Goal: Information Seeking & Learning: Learn about a topic

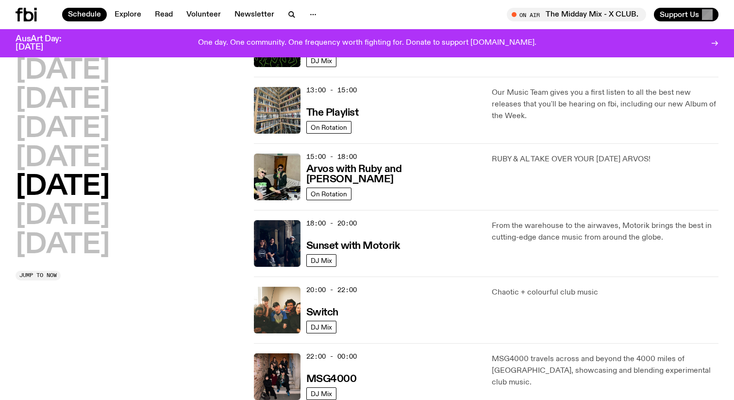
scroll to position [263, 0]
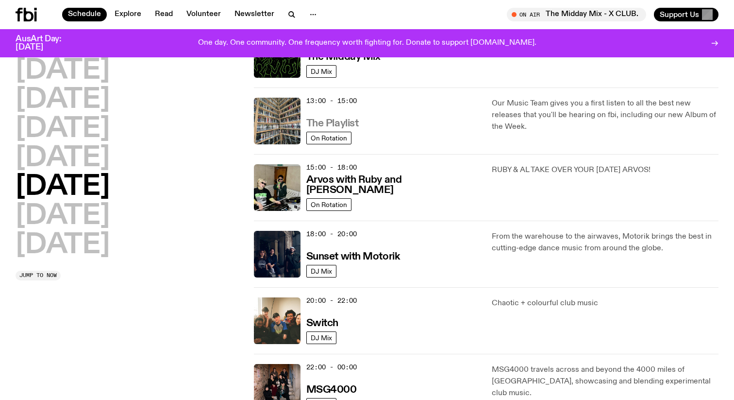
click at [338, 123] on h3 "The Playlist" at bounding box center [332, 123] width 52 height 10
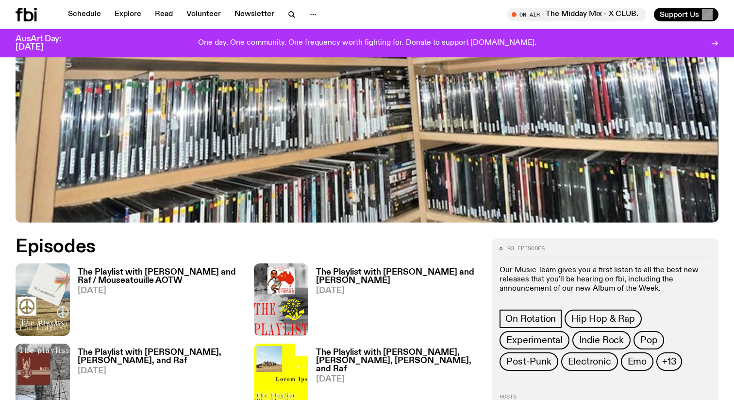
scroll to position [339, 0]
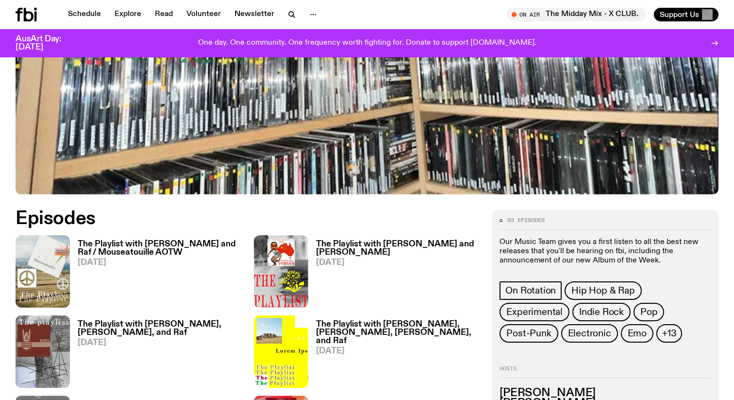
click at [136, 245] on h3 "The Playlist with Jim and Raf / Mouseatouille AOTW" at bounding box center [160, 248] width 165 height 17
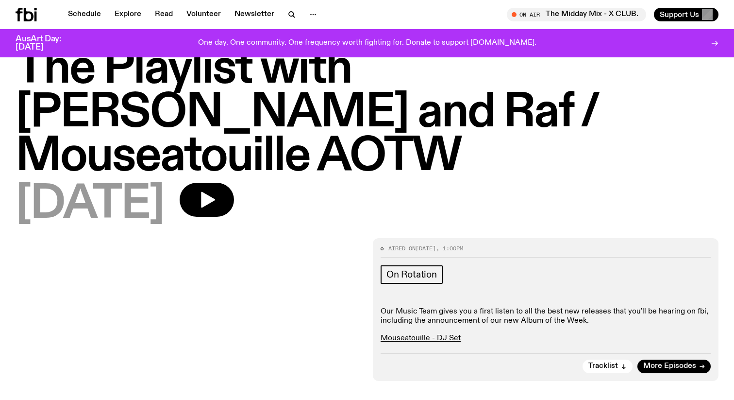
scroll to position [50, 0]
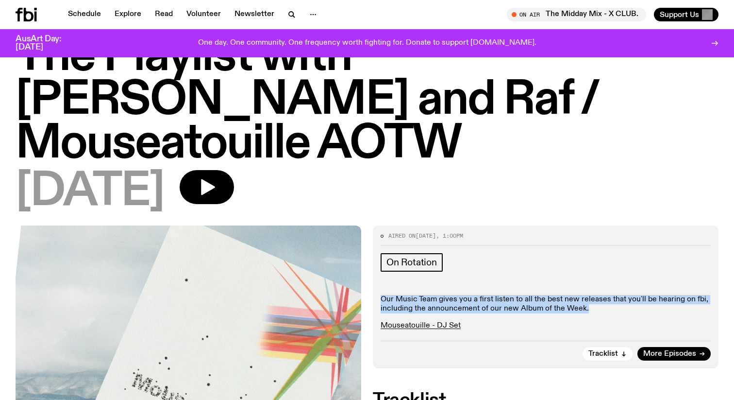
drag, startPoint x: 592, startPoint y: 265, endPoint x: 379, endPoint y: 254, distance: 213.4
click at [379, 254] on div "Aired on 03.10.25 , 1:00pm On Rotation Our Music Team gives you a first listen …" at bounding box center [546, 296] width 346 height 143
copy p "Our Music Team gives you a first listen to all the best new releases that you'l…"
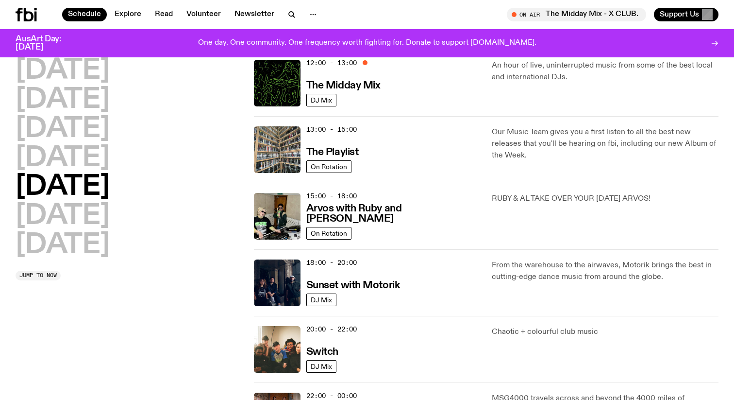
scroll to position [215, 0]
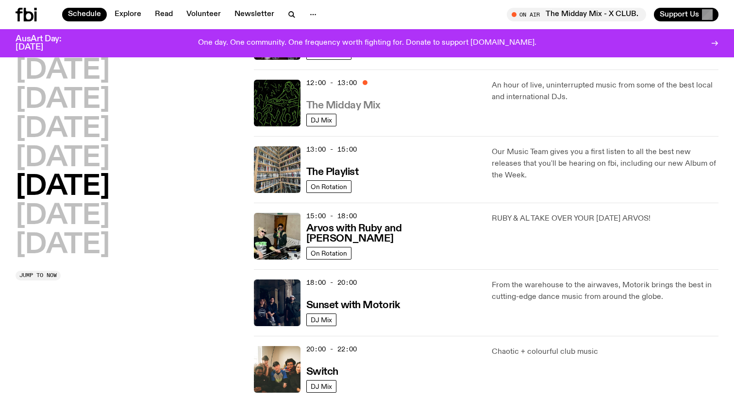
click at [364, 107] on h3 "The Midday Mix" at bounding box center [343, 106] width 74 height 10
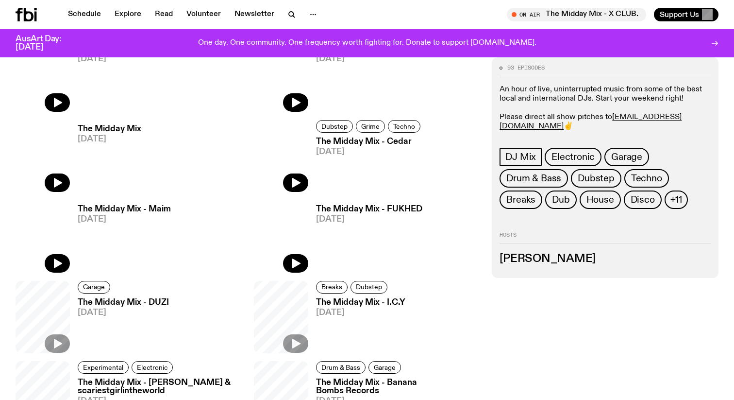
scroll to position [460, 0]
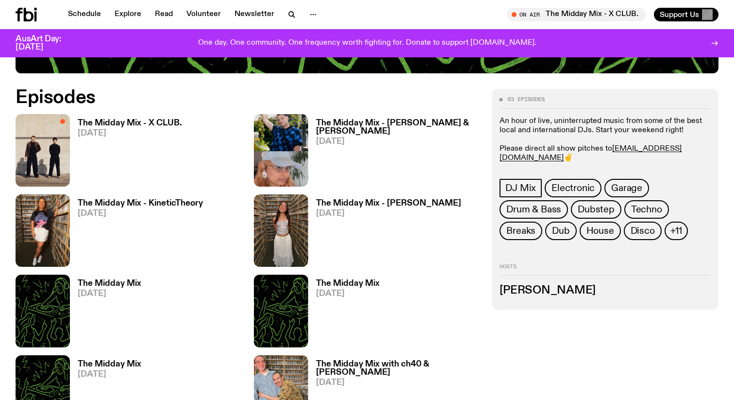
click at [166, 120] on h3 "The Midday Mix - X CLUB." at bounding box center [130, 123] width 104 height 8
